Goal: Check status: Check status

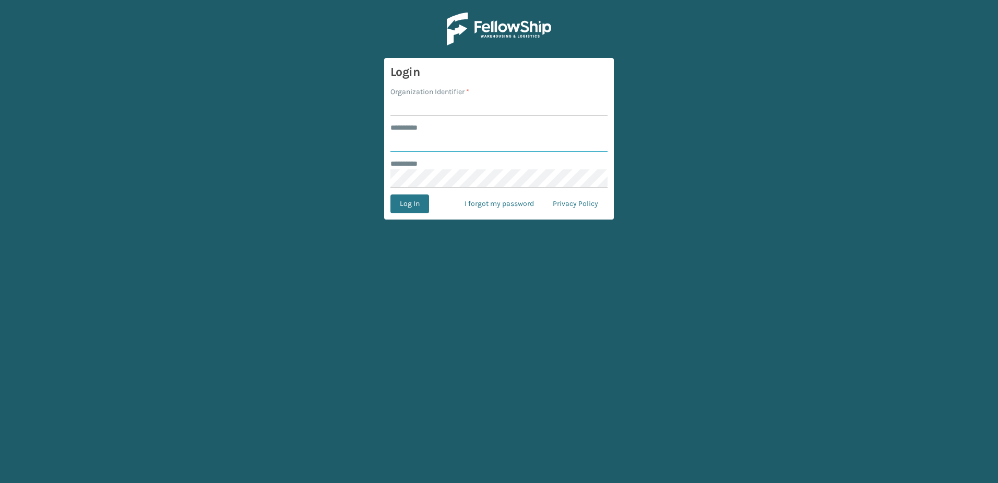
type input "**********"
click at [436, 109] on input "Organization Identifier *" at bounding box center [499, 106] width 217 height 19
type input "[PERSON_NAME]"
click at [424, 201] on button "Log In" at bounding box center [410, 203] width 39 height 19
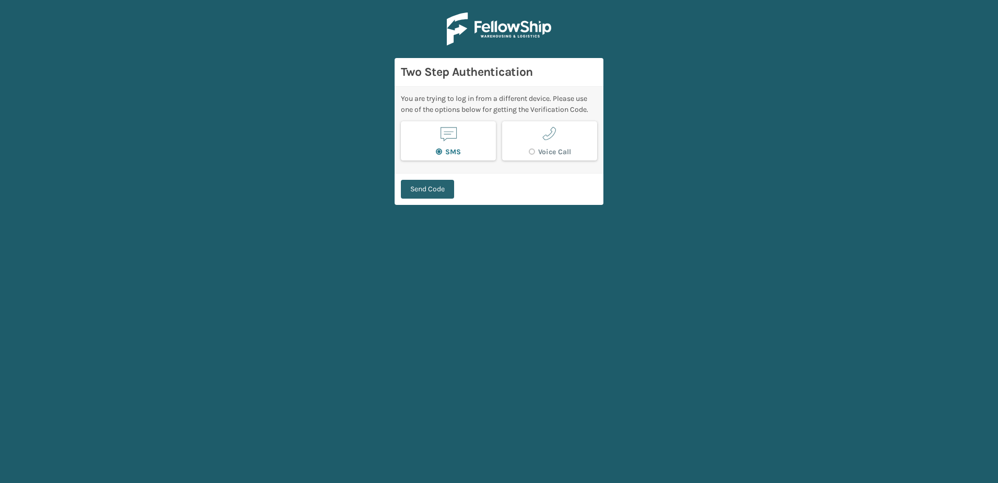
click at [434, 194] on button "Send Code" at bounding box center [427, 189] width 53 height 19
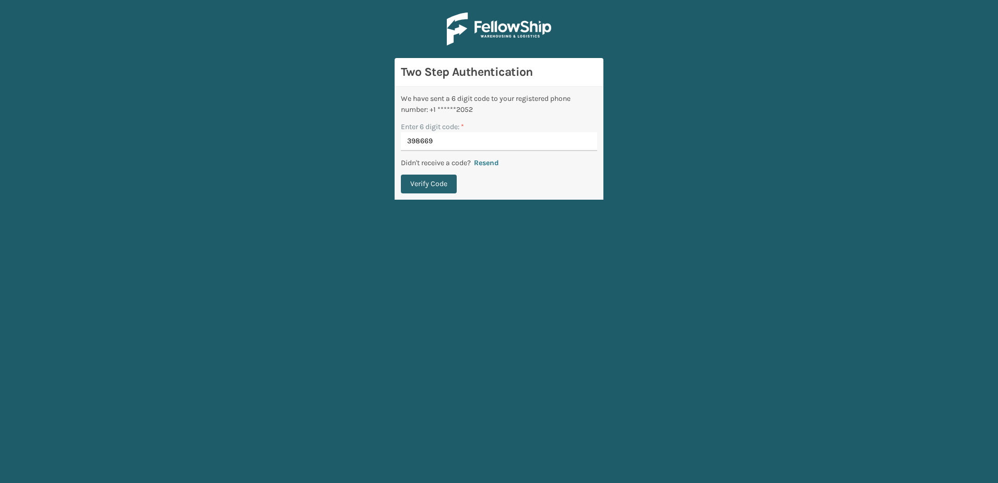
type input "398669"
click at [434, 186] on button "Verify Code" at bounding box center [429, 183] width 56 height 19
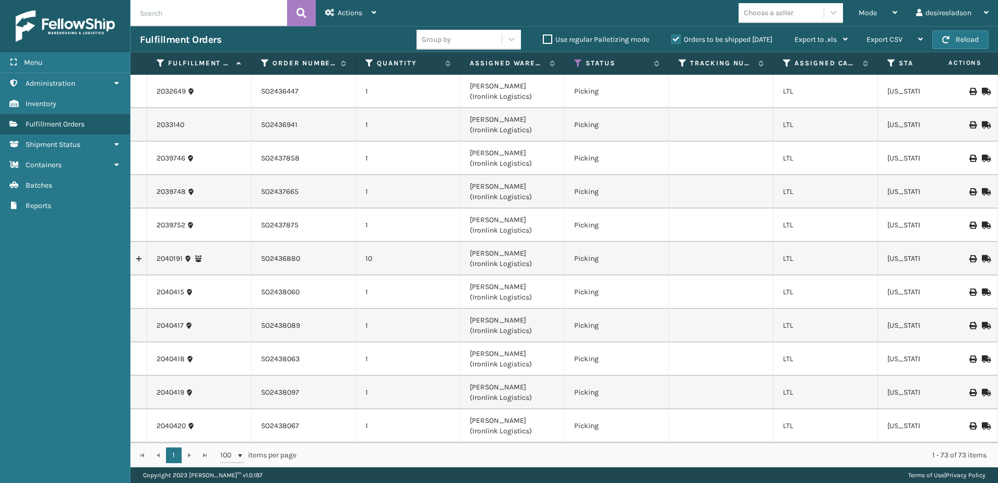
click at [218, 10] on input "text" at bounding box center [209, 13] width 157 height 26
paste input "SO2438109"
type input "SO2438109"
click at [301, 9] on icon at bounding box center [302, 13] width 10 height 16
